Goal: Find specific page/section: Find specific page/section

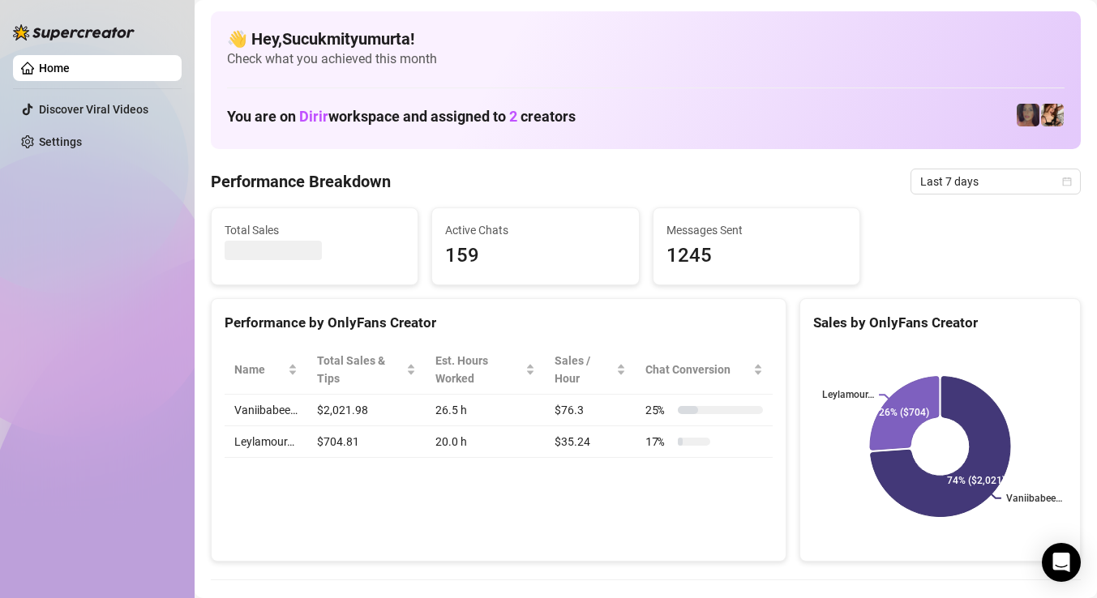
click at [976, 207] on div "Total Sales Active Chats 159 Messages Sent 1245" at bounding box center [645, 246] width 883 height 78
click at [975, 184] on span "Last 7 days" at bounding box center [995, 181] width 151 height 24
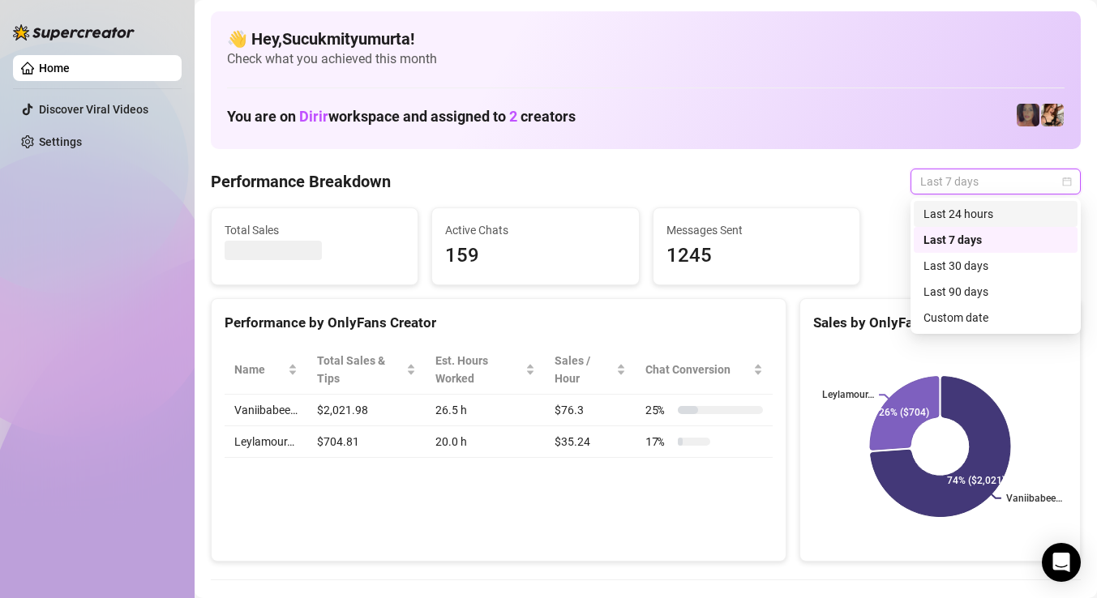
click at [970, 221] on div "Last 24 hours" at bounding box center [995, 214] width 144 height 18
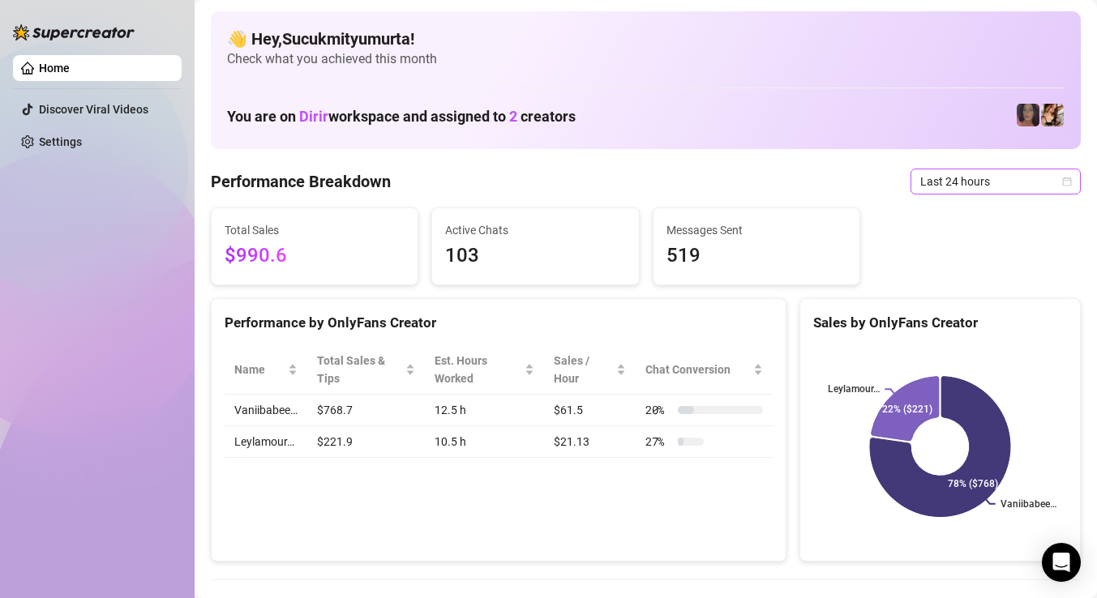
click at [948, 191] on span "Last 24 hours" at bounding box center [995, 181] width 151 height 24
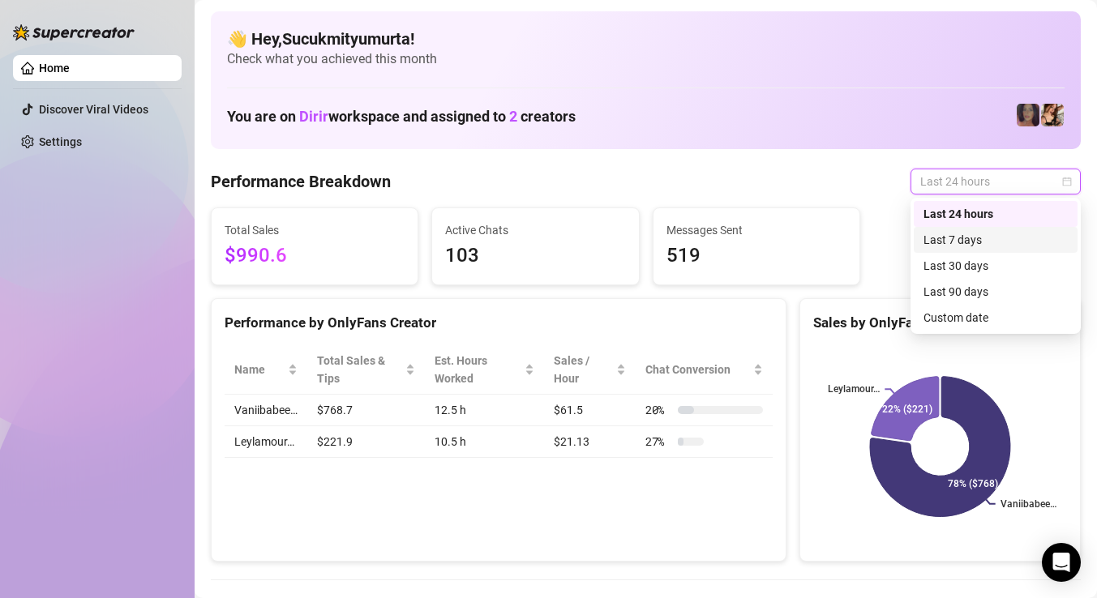
click at [975, 249] on div "Last 7 days" at bounding box center [995, 240] width 164 height 26
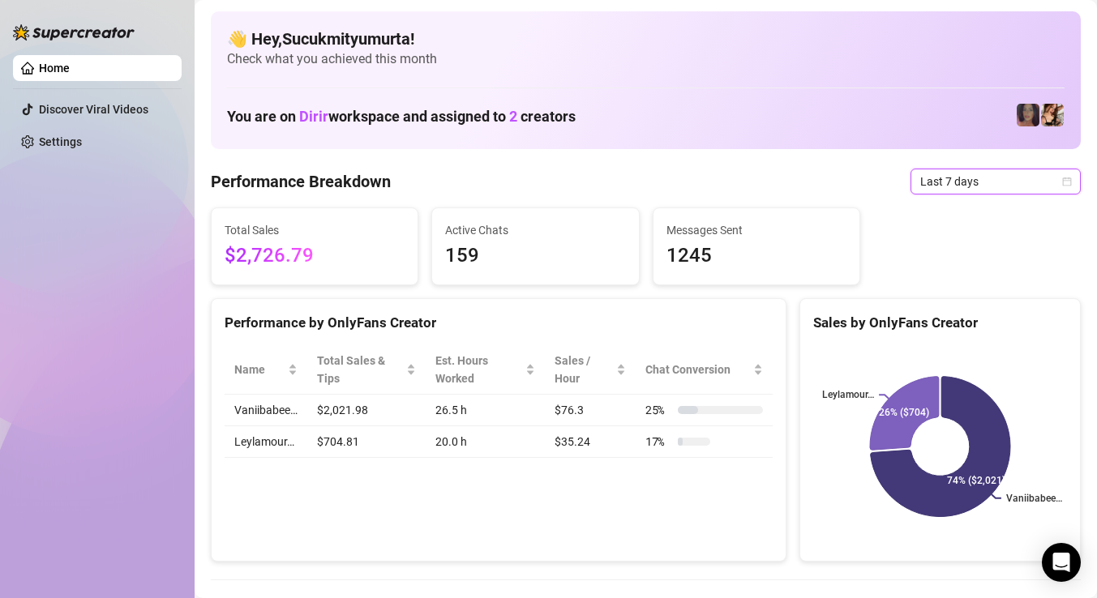
click at [974, 186] on span "Last 7 days" at bounding box center [995, 181] width 151 height 24
click at [936, 171] on span "Last 7 days" at bounding box center [995, 181] width 151 height 24
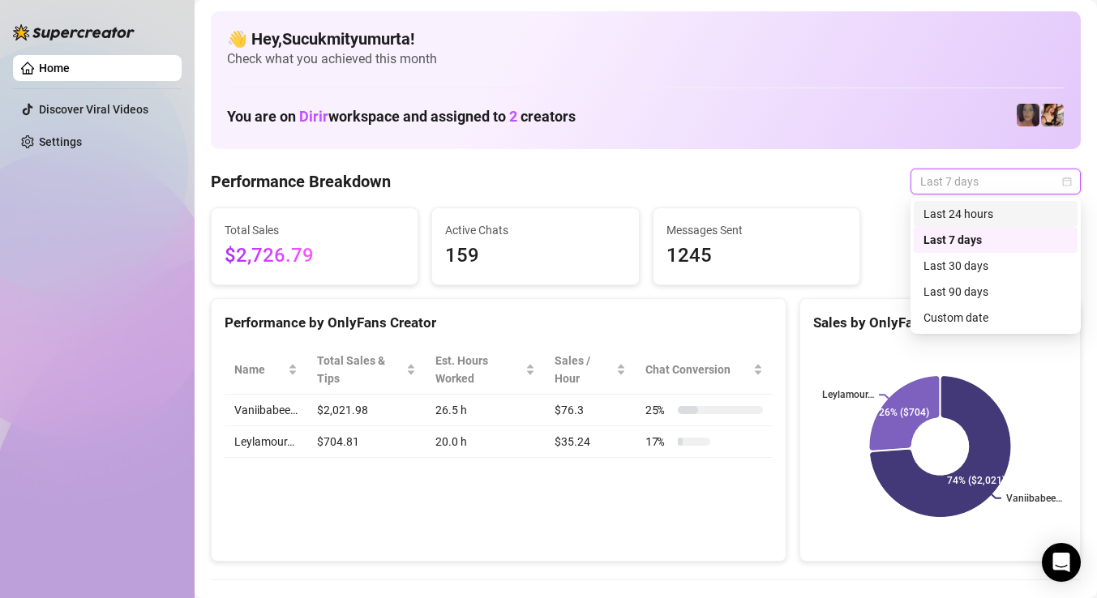
click at [956, 219] on div "Last 24 hours" at bounding box center [995, 214] width 144 height 18
